Goal: Task Accomplishment & Management: Manage account settings

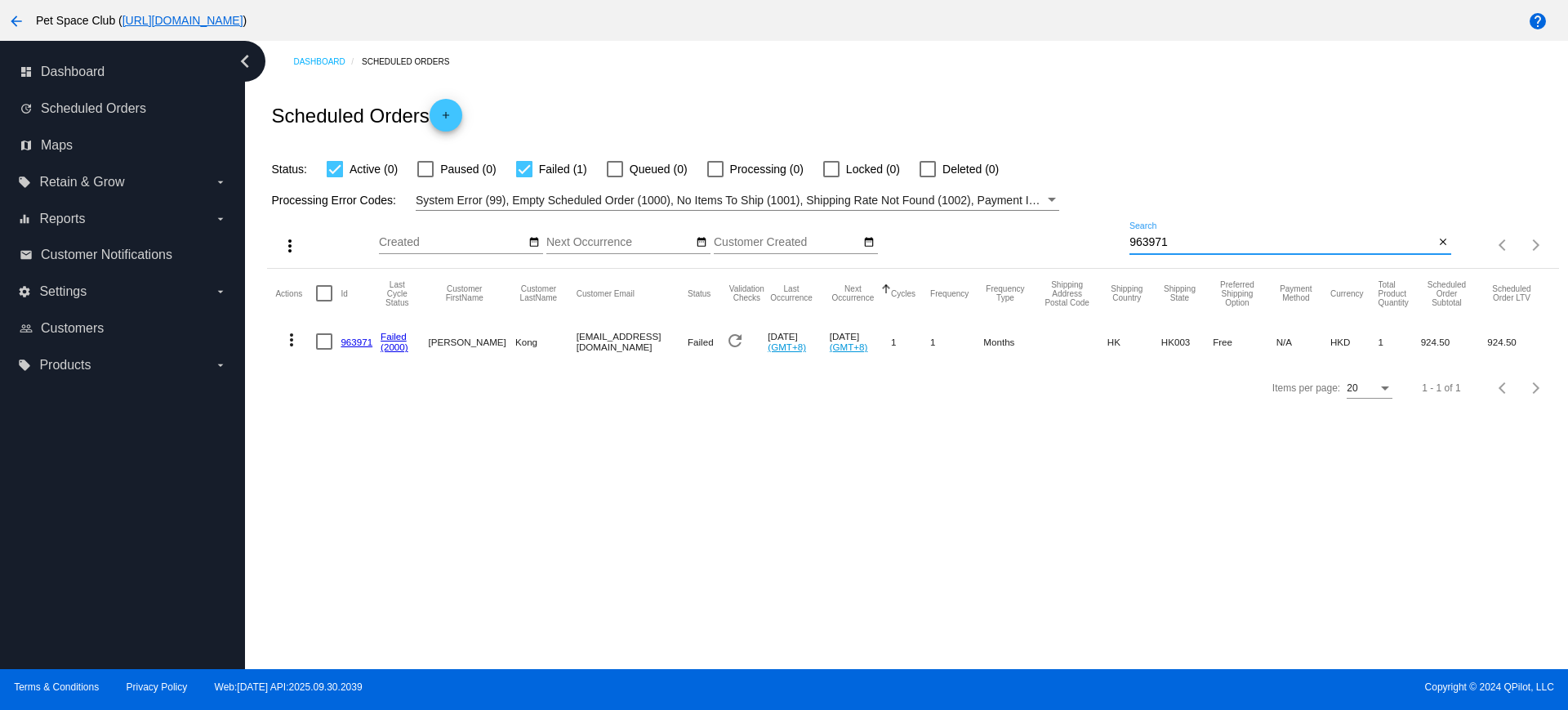
drag, startPoint x: 1178, startPoint y: 238, endPoint x: 1082, endPoint y: 235, distance: 96.0
click at [1082, 234] on div "more_vert Oct Jan Feb Mar Apr 1" at bounding box center [913, 239] width 1292 height 58
drag, startPoint x: 1192, startPoint y: 241, endPoint x: 1103, endPoint y: 242, distance: 89.0
click at [1103, 242] on div "more_vert Oct Jan Feb Mar Apr 1" at bounding box center [913, 239] width 1292 height 58
click at [873, 503] on div "Dashboard Scheduled Orders Scheduled Orders add Status: Active (1) Paused (0) F…" at bounding box center [907, 355] width 1324 height 628
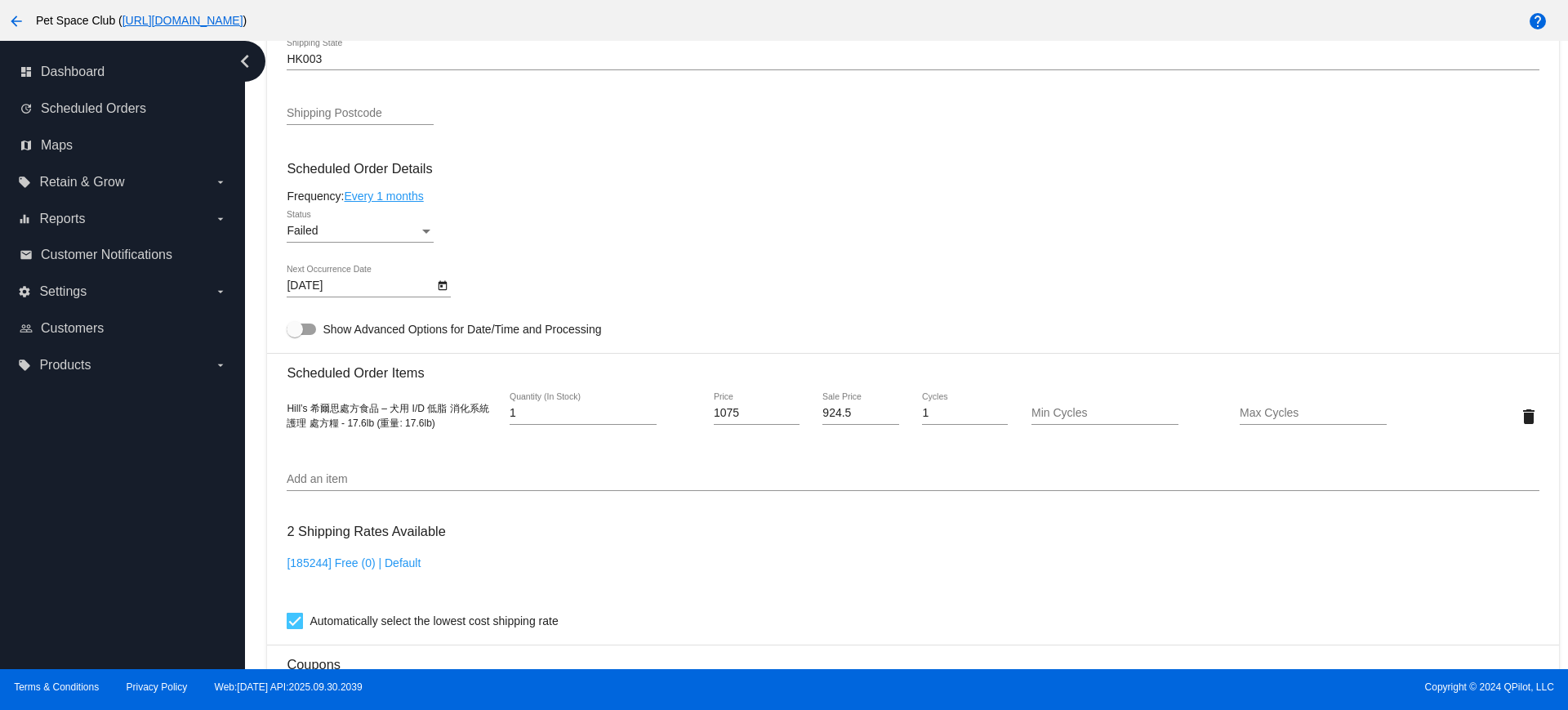
scroll to position [919, 0]
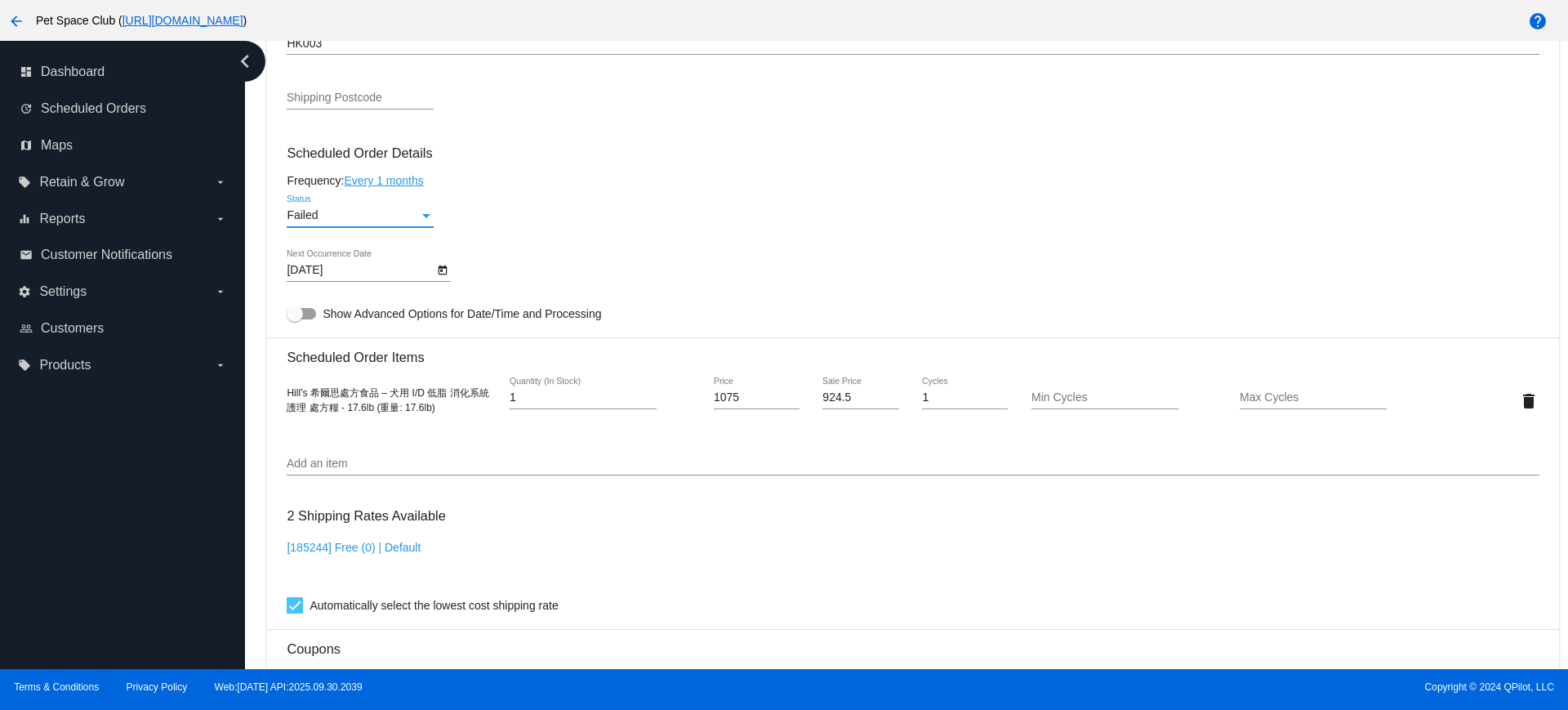
click at [429, 215] on div "Status" at bounding box center [426, 216] width 8 height 4
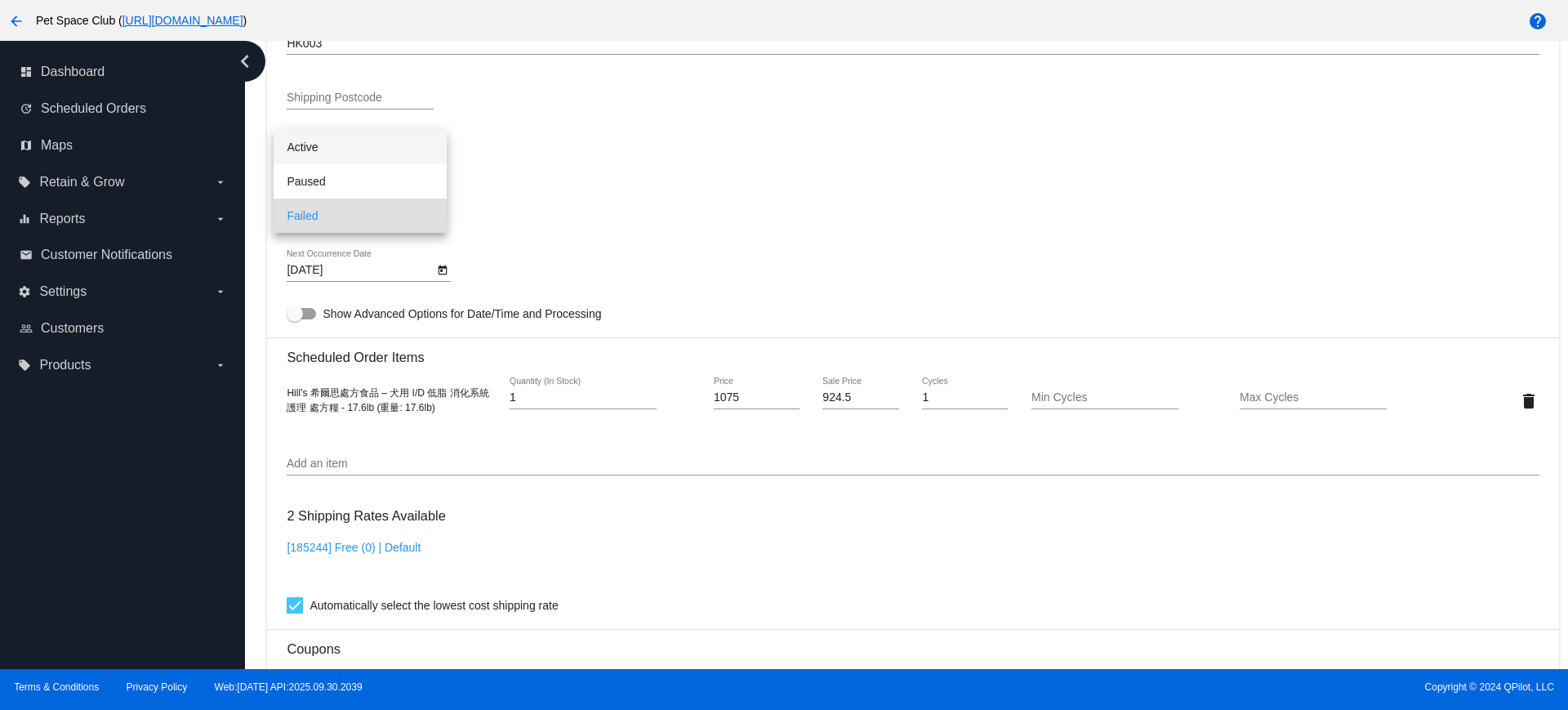
click at [331, 154] on span "Active" at bounding box center [360, 146] width 147 height 34
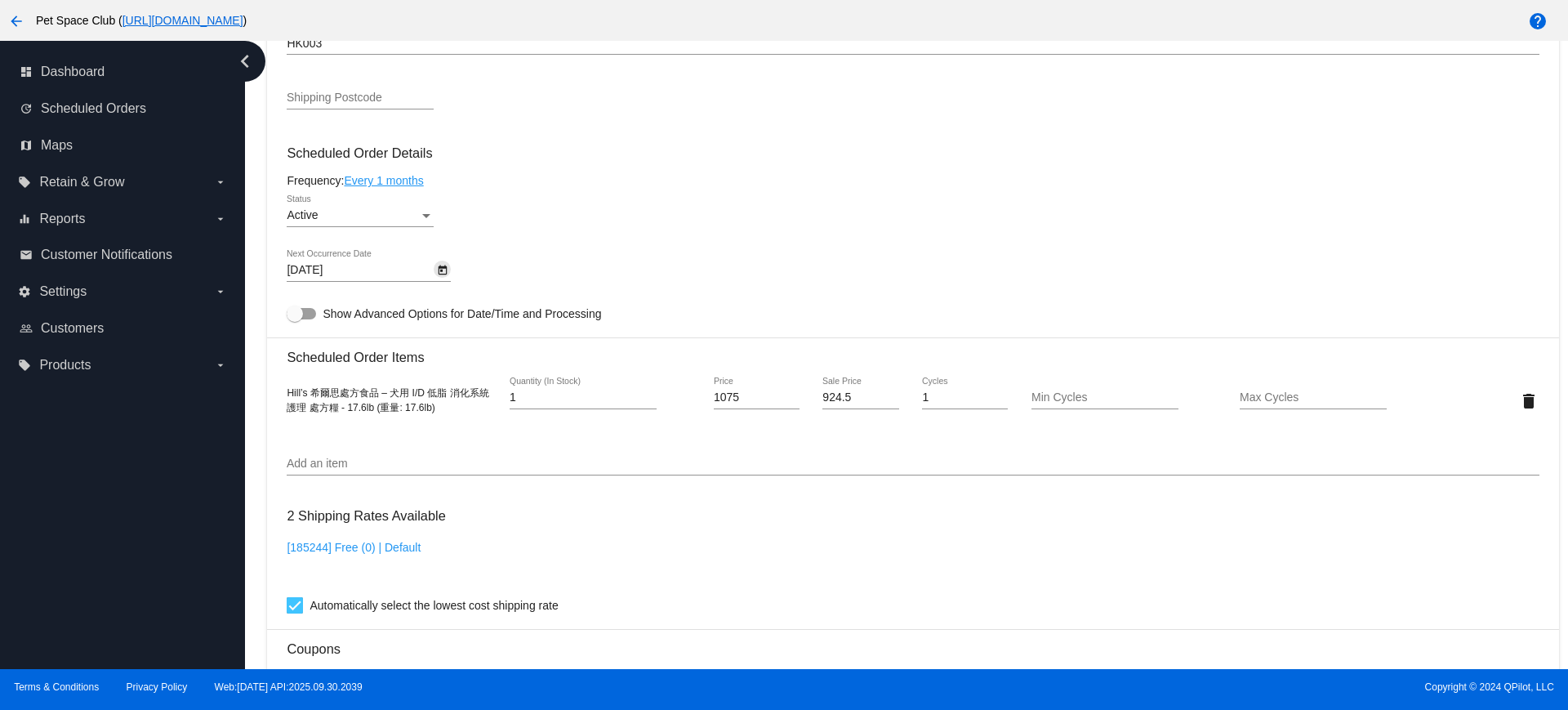
click at [441, 269] on icon "Open calendar" at bounding box center [442, 270] width 11 height 19
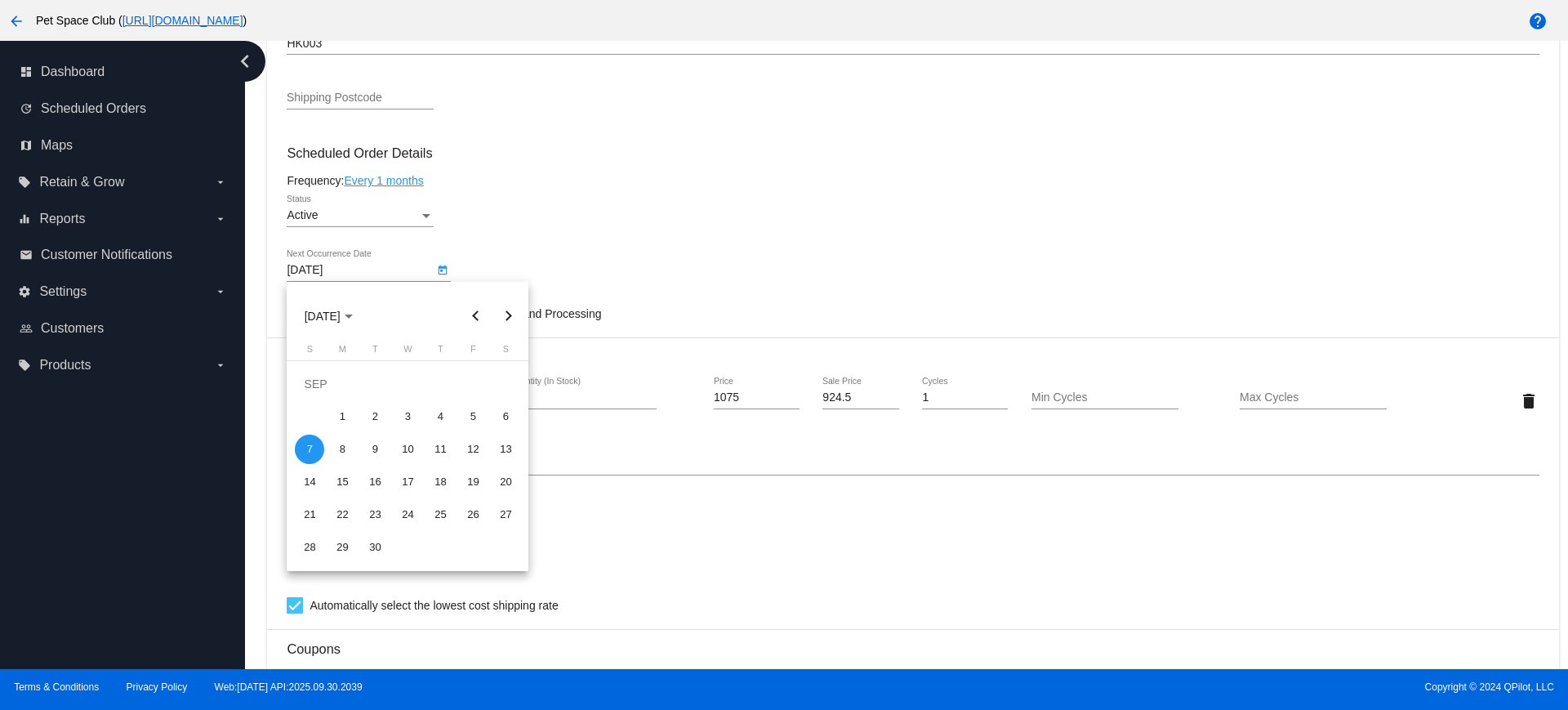
click at [513, 309] on button "Next month" at bounding box center [508, 317] width 33 height 33
click at [467, 420] on div "10" at bounding box center [473, 416] width 29 height 29
type input "[DATE]"
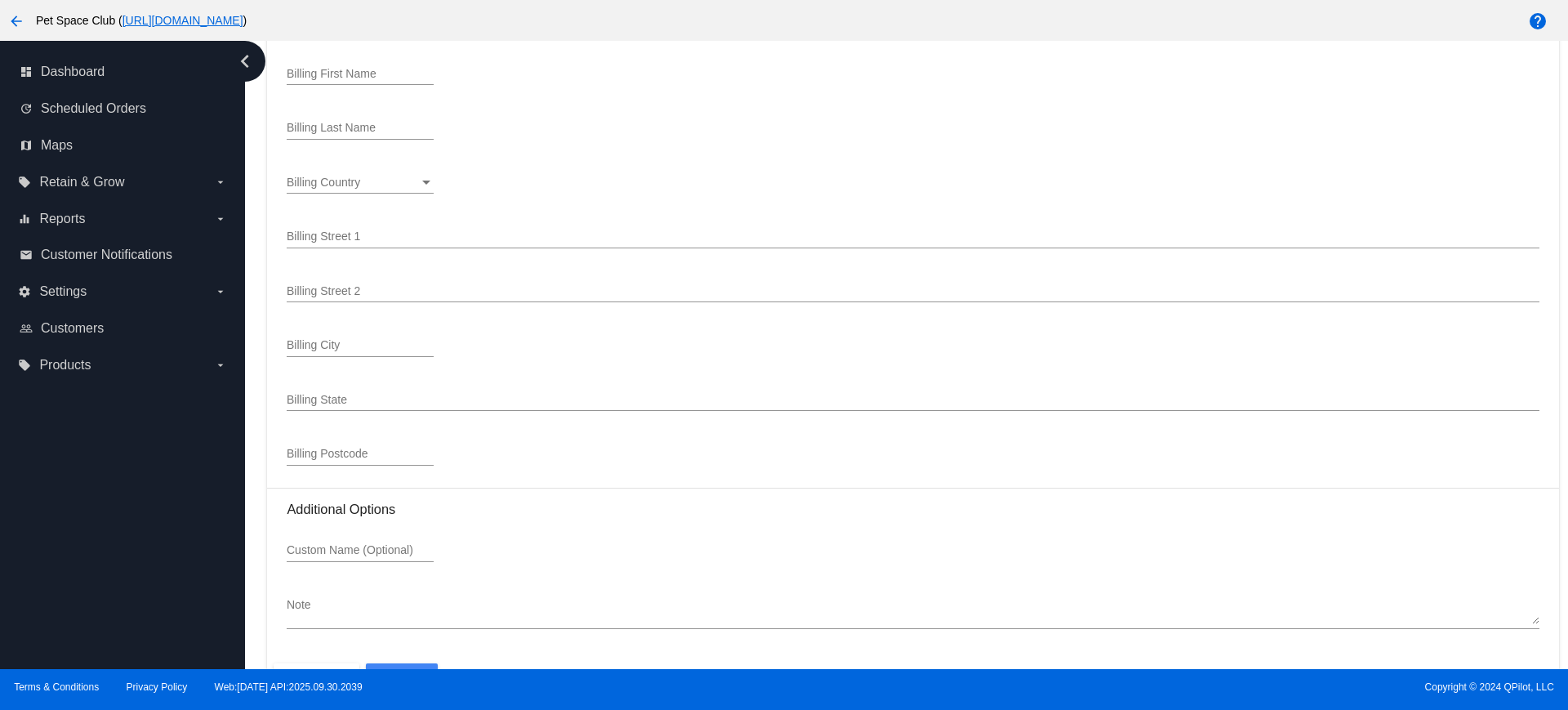
scroll to position [2080, 0]
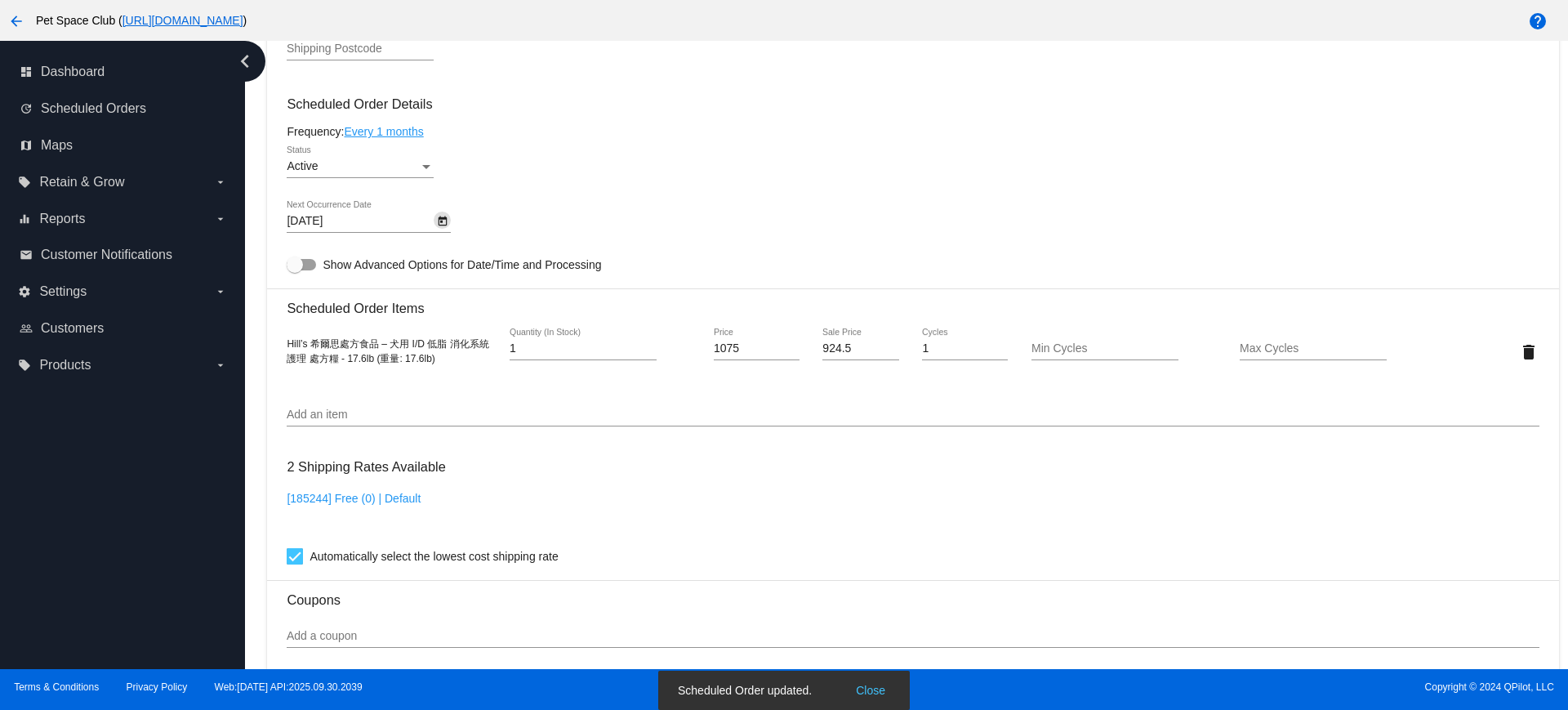
scroll to position [957, 0]
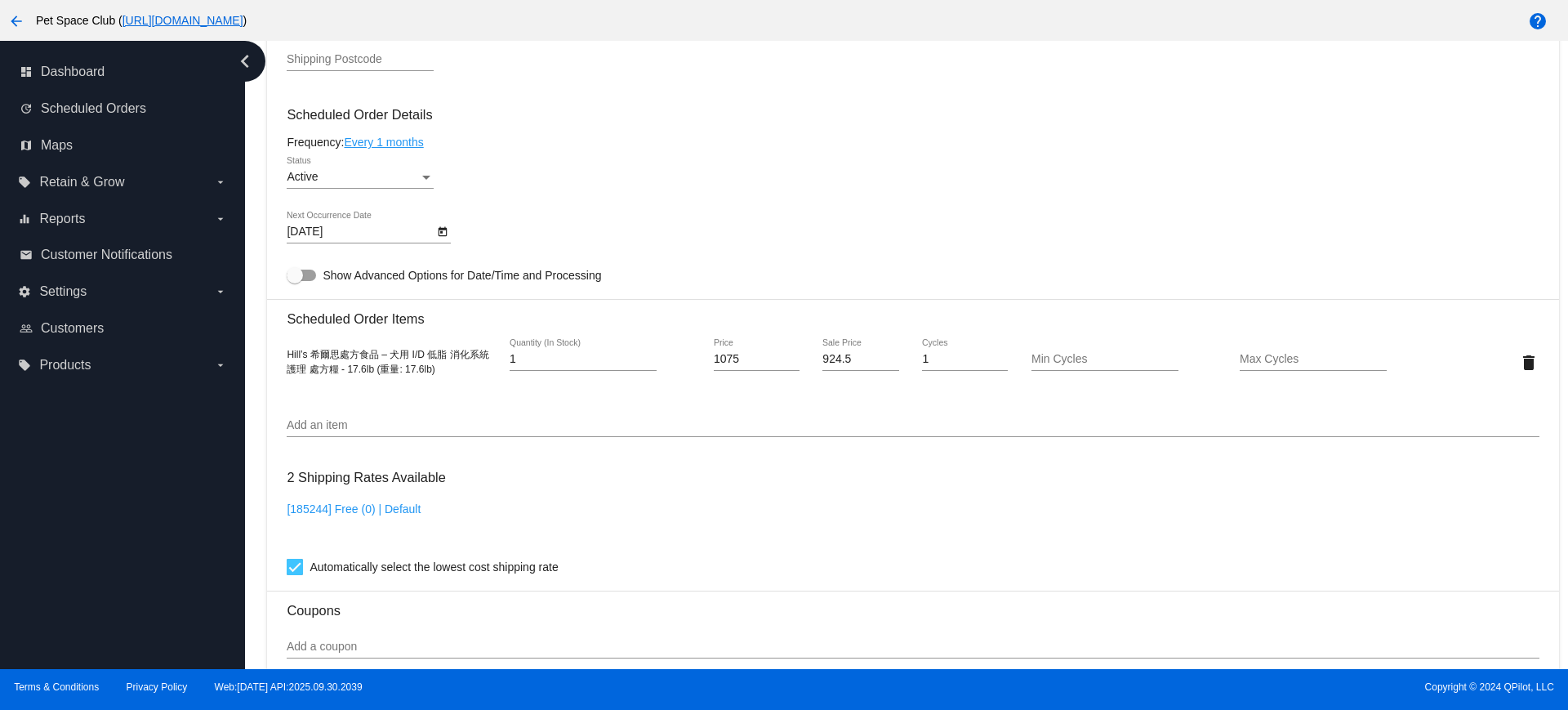
click at [260, 388] on div "Dashboard Scheduled Orders arrow_back Scheduled Order #963971 Active more_vert …" at bounding box center [913, 437] width 1310 height 2707
drag, startPoint x: 257, startPoint y: 183, endPoint x: 284, endPoint y: 207, distance: 36.1
click at [258, 182] on div "Dashboard Scheduled Orders arrow_back Scheduled Order #963971 Active more_vert …" at bounding box center [913, 437] width 1310 height 2707
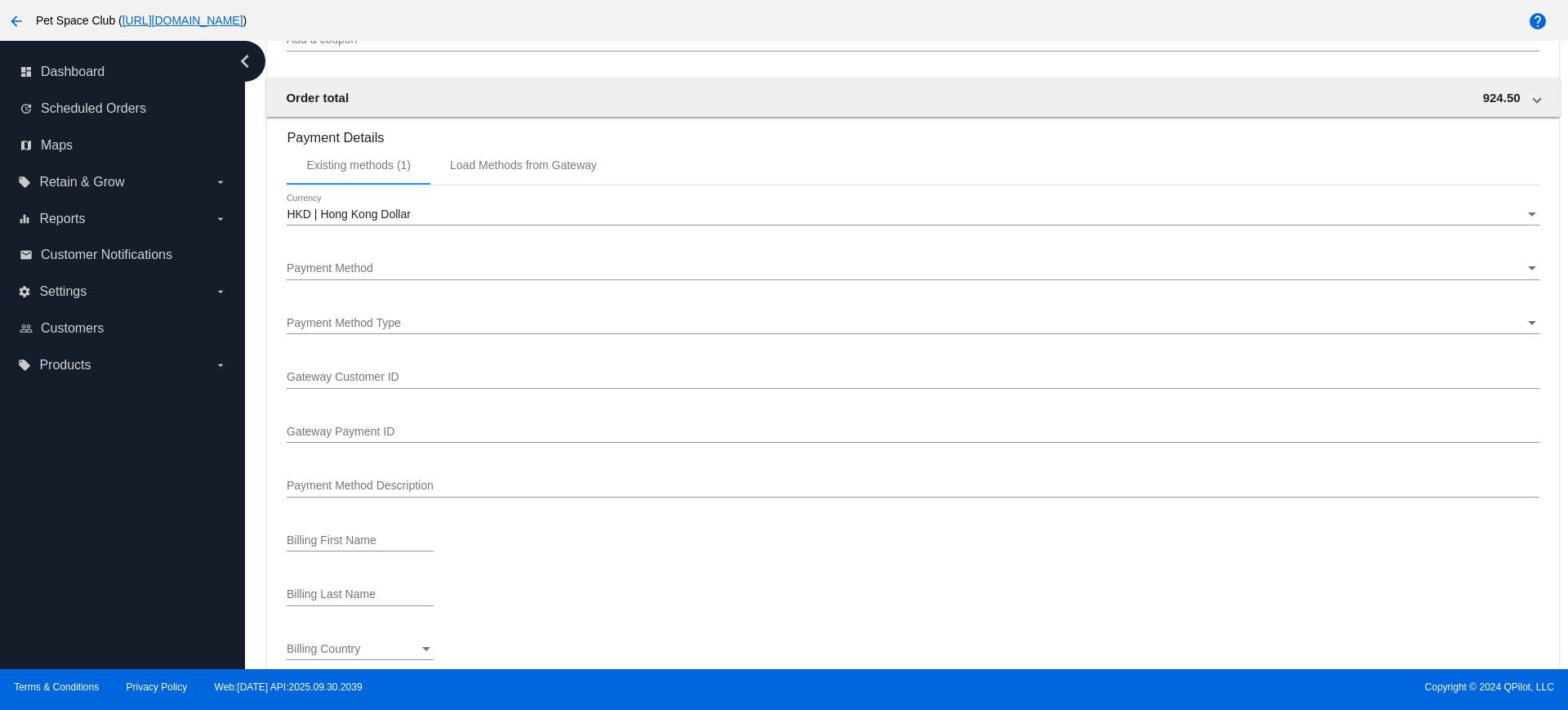
scroll to position [1569, 0]
click at [250, 262] on div "Dashboard Scheduled Orders arrow_back Scheduled Order #963971 Active more_vert …" at bounding box center [907, 355] width 1324 height 628
click at [254, 321] on div "Dashboard Scheduled Orders arrow_back Scheduled Order #963971 Active more_vert …" at bounding box center [907, 355] width 1324 height 628
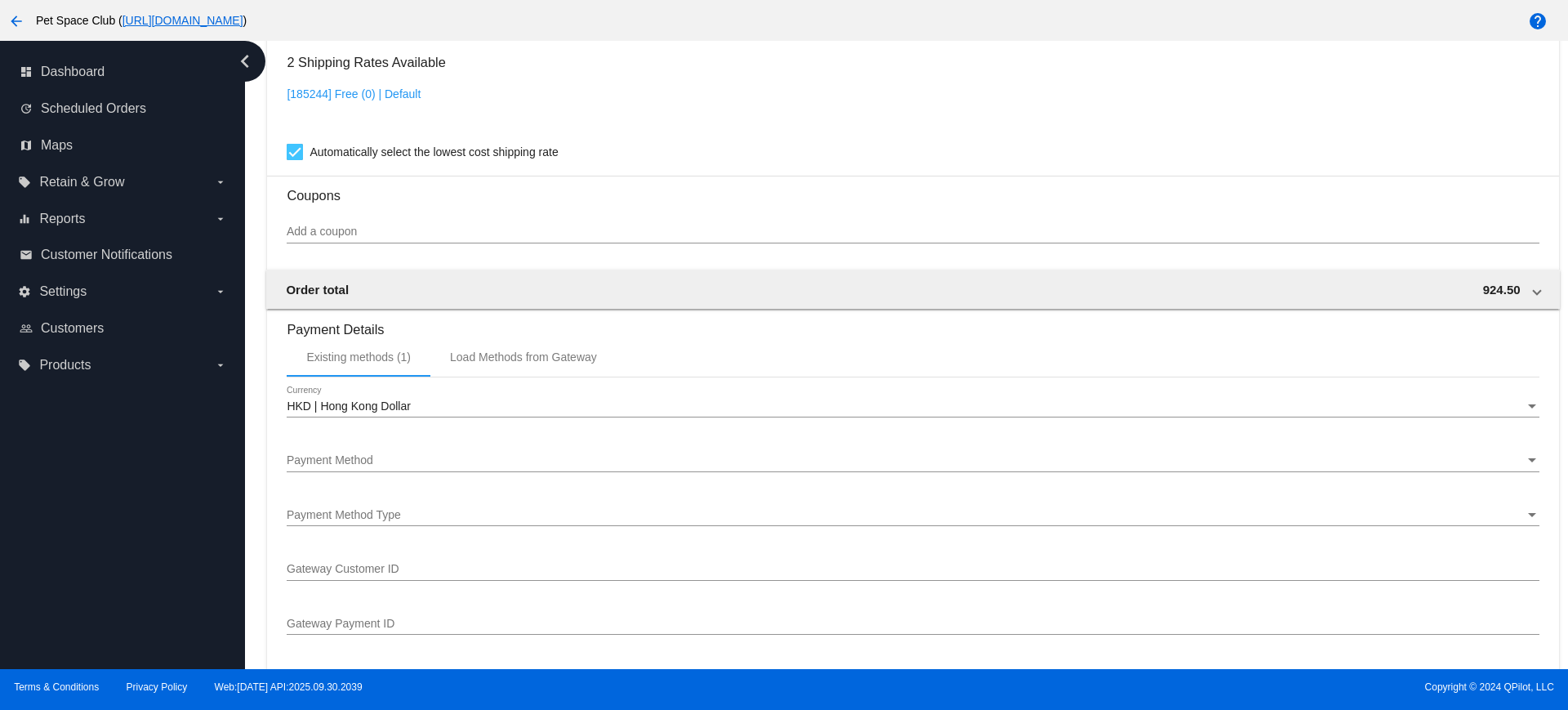
scroll to position [1264, 0]
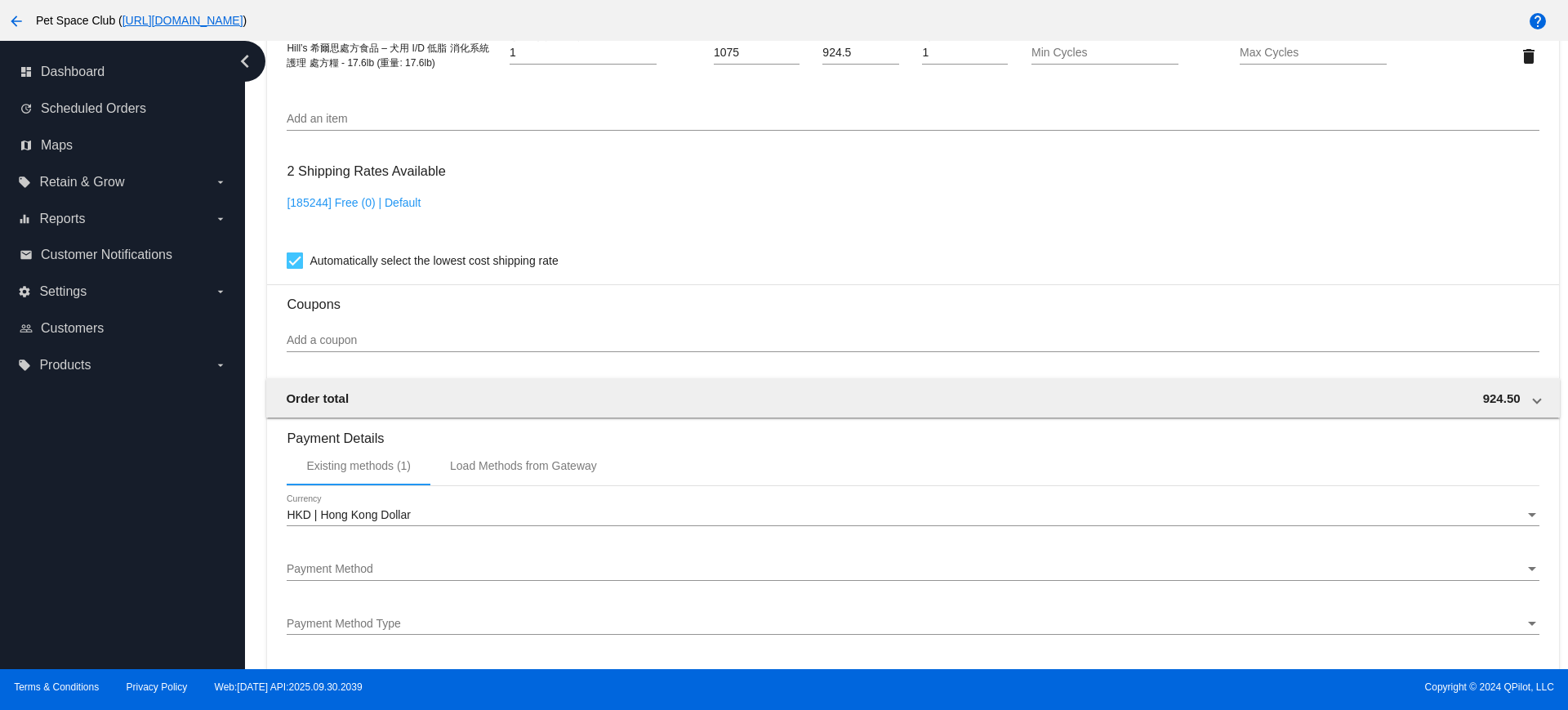
click at [254, 395] on div "Dashboard Scheduled Orders arrow_back Scheduled Order #963971 Active more_vert …" at bounding box center [907, 355] width 1324 height 628
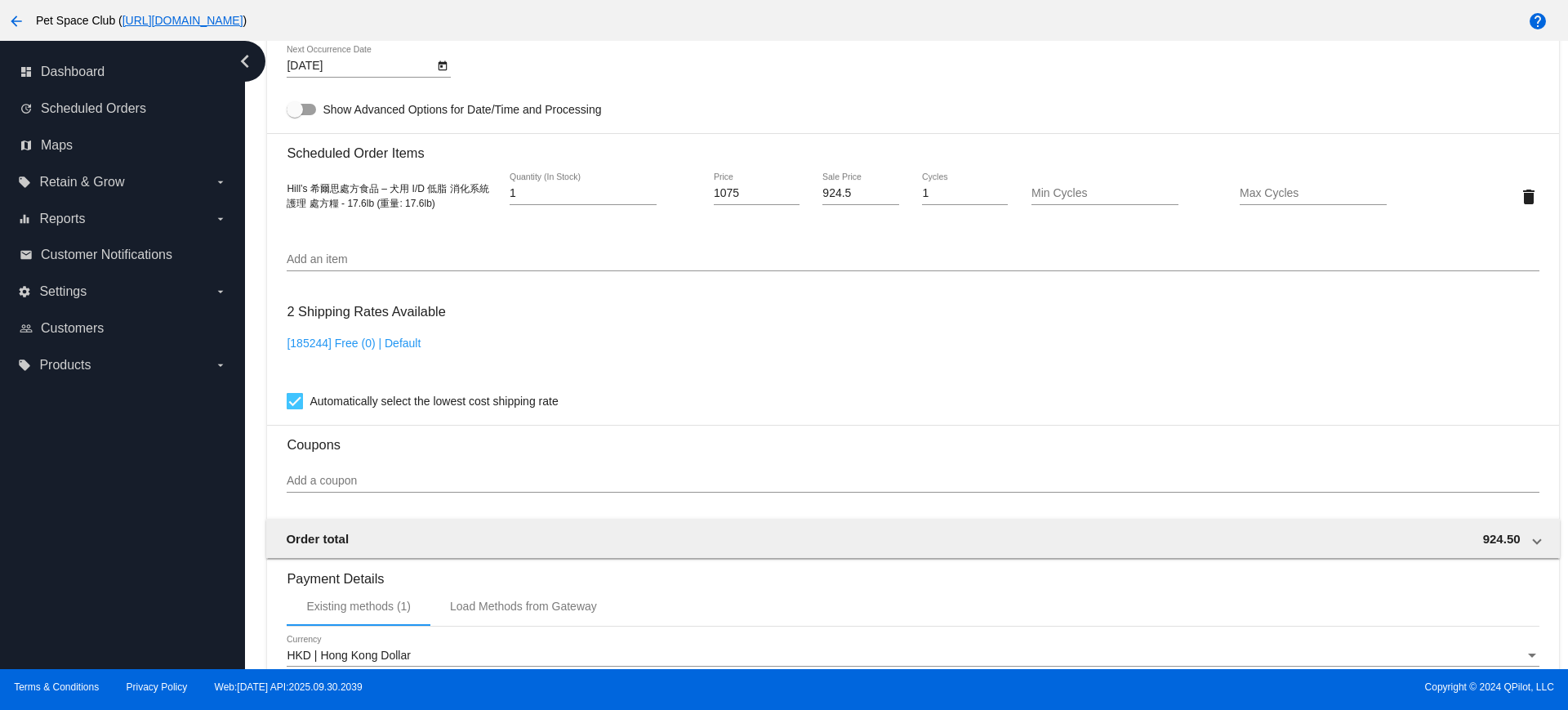
scroll to position [1428, 0]
